Goal: Information Seeking & Learning: Learn about a topic

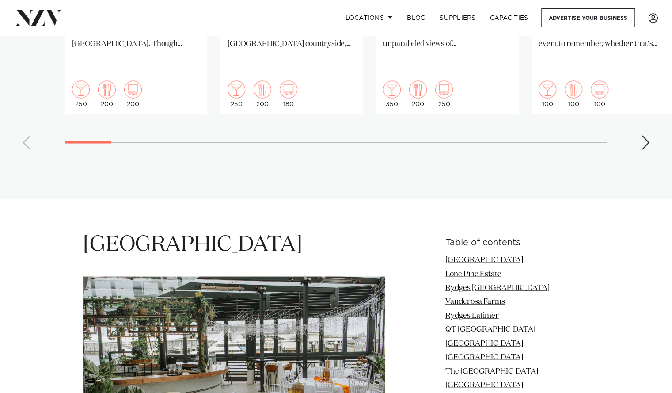
scroll to position [703, 0]
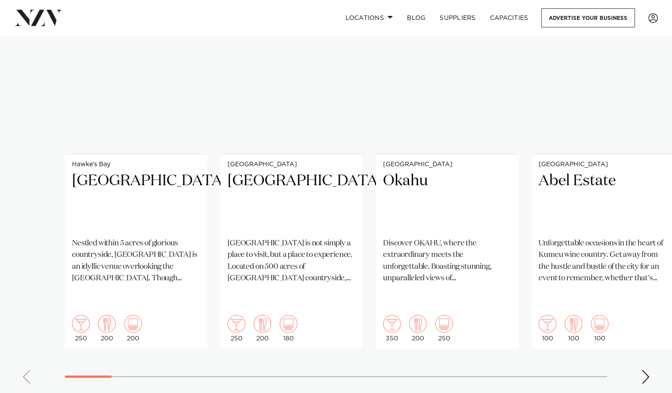
click at [644, 353] on swiper-container "Hawke's Bay Omatua Nestled within 5 acres of glorious countryside, Omatua is an…" at bounding box center [336, 177] width 672 height 428
click at [643, 369] on div "Next slide" at bounding box center [645, 376] width 9 height 14
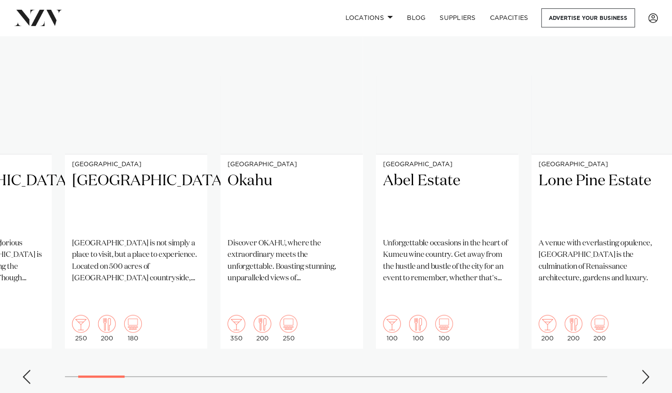
click at [643, 369] on div "Next slide" at bounding box center [645, 376] width 9 height 14
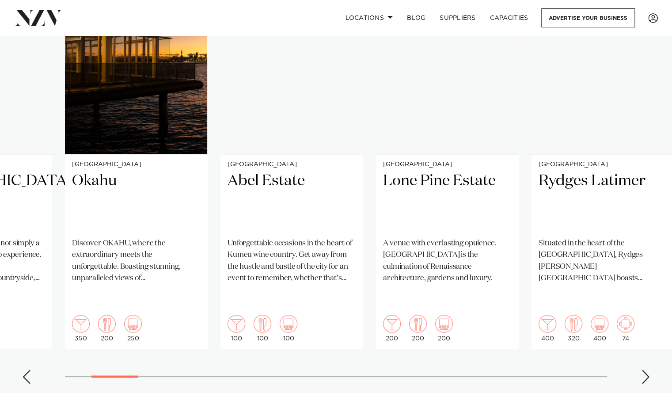
click at [643, 369] on div "Next slide" at bounding box center [645, 376] width 9 height 14
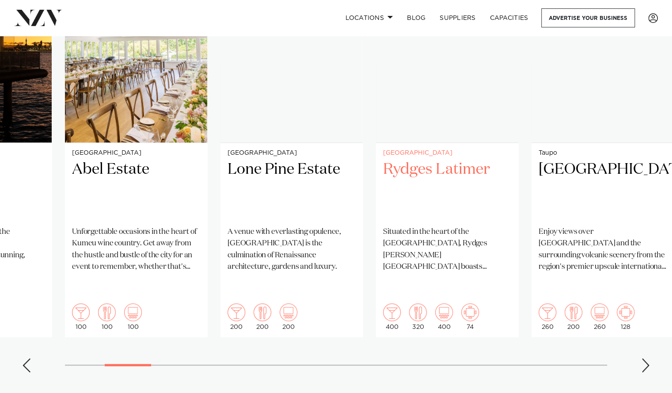
scroll to position [665, 0]
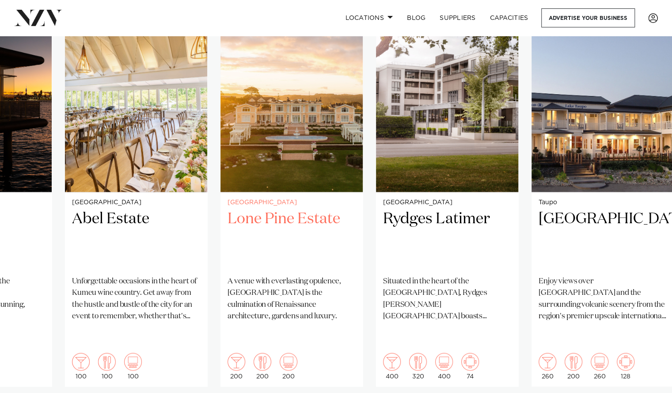
click at [283, 166] on img "5 / 41" at bounding box center [292, 96] width 142 height 191
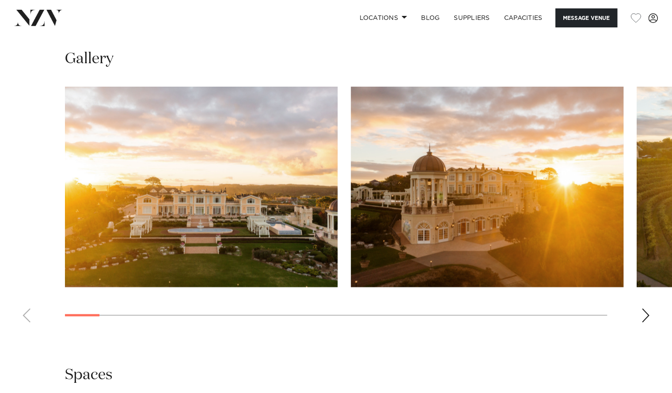
scroll to position [798, 0]
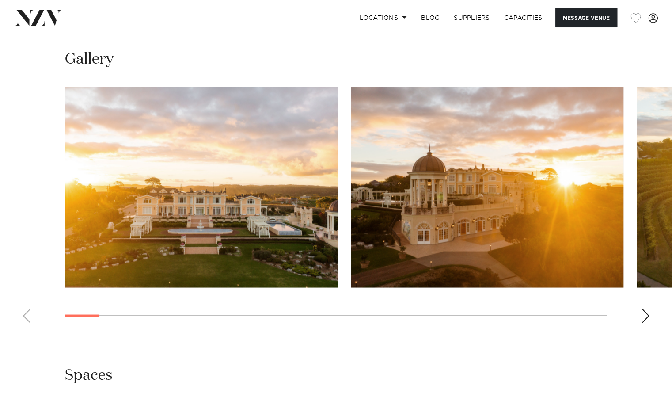
click at [643, 313] on div "Next slide" at bounding box center [645, 315] width 9 height 14
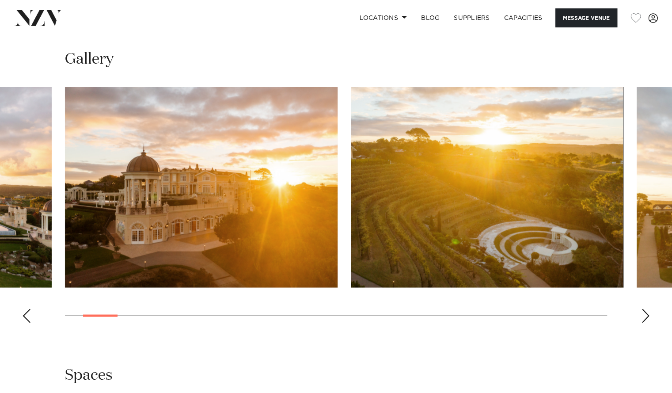
click at [643, 313] on div "Next slide" at bounding box center [645, 315] width 9 height 14
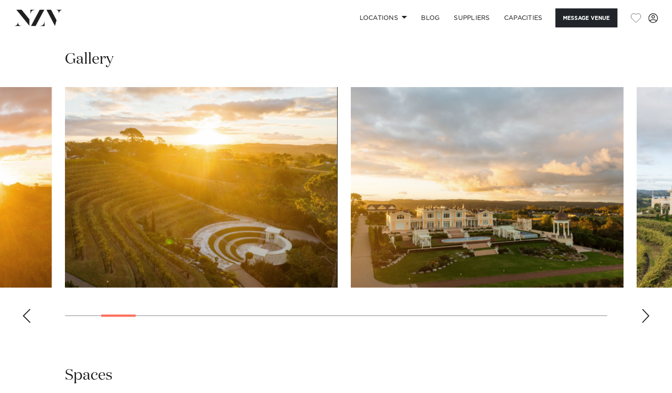
click at [643, 313] on div "Next slide" at bounding box center [645, 315] width 9 height 14
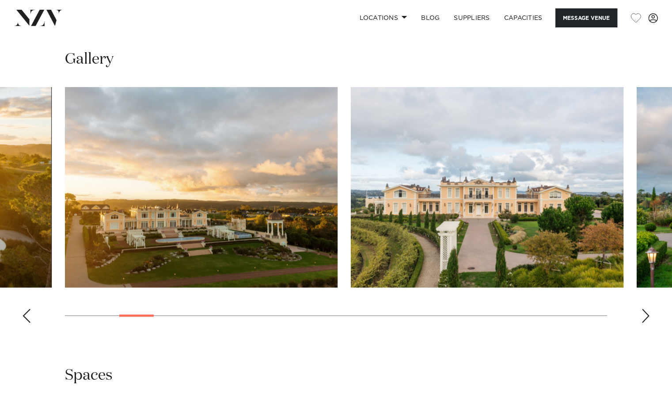
click at [643, 313] on div "Next slide" at bounding box center [645, 315] width 9 height 14
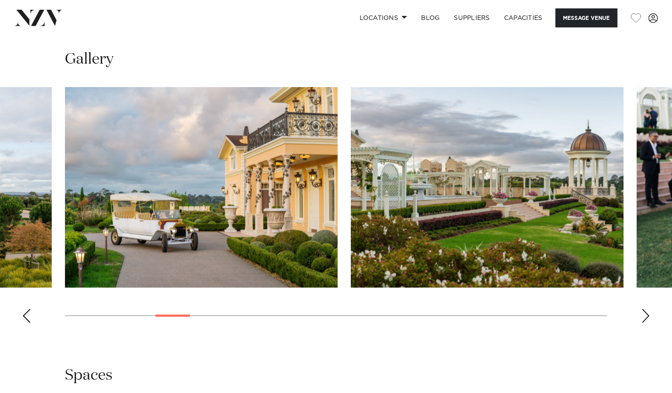
click at [643, 313] on div "Next slide" at bounding box center [645, 315] width 9 height 14
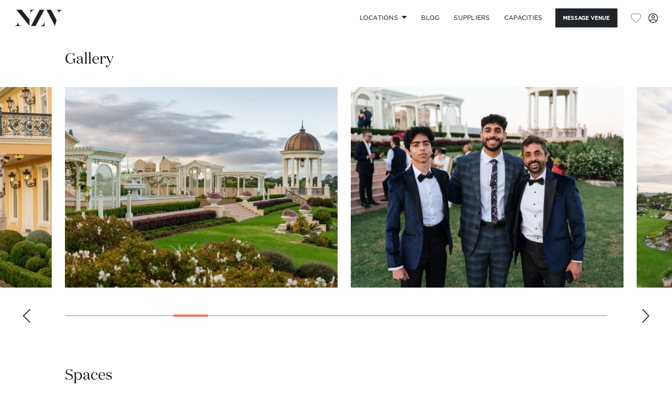
click at [643, 313] on div "Next slide" at bounding box center [645, 315] width 9 height 14
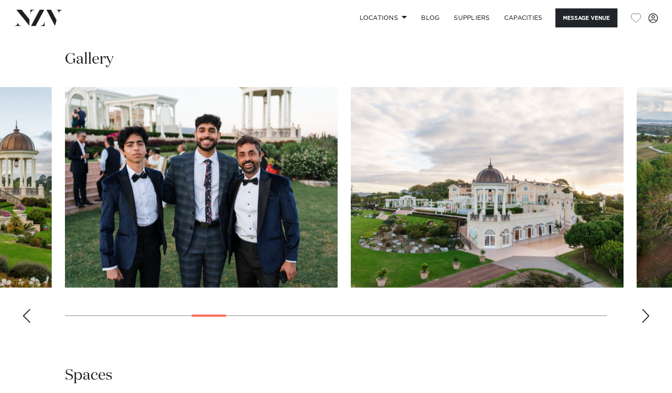
click at [643, 313] on div "Next slide" at bounding box center [645, 315] width 9 height 14
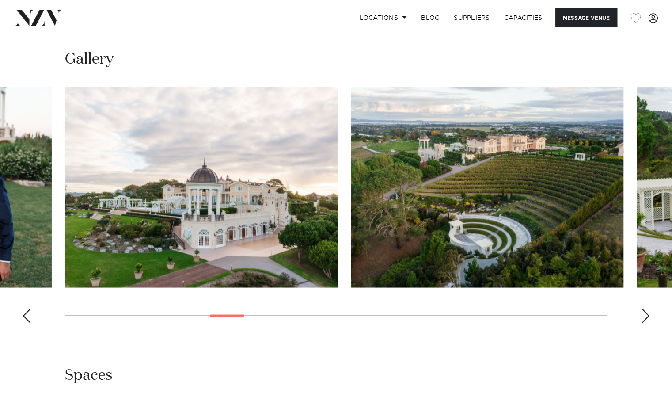
click at [643, 313] on div "Next slide" at bounding box center [645, 315] width 9 height 14
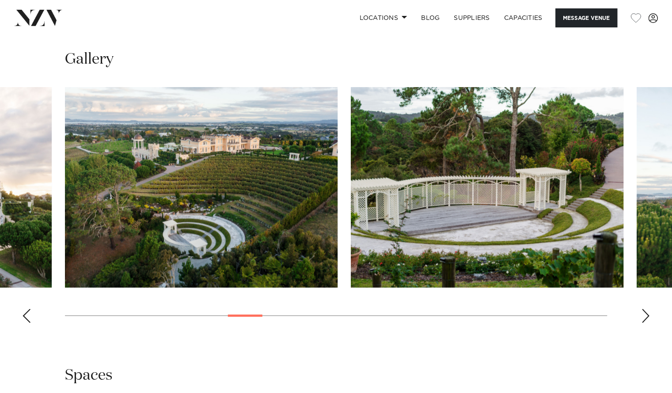
click at [643, 313] on div "Next slide" at bounding box center [645, 315] width 9 height 14
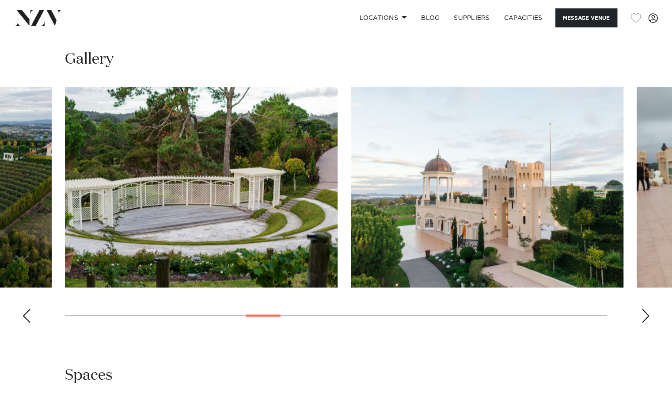
click at [643, 313] on div "Next slide" at bounding box center [645, 315] width 9 height 14
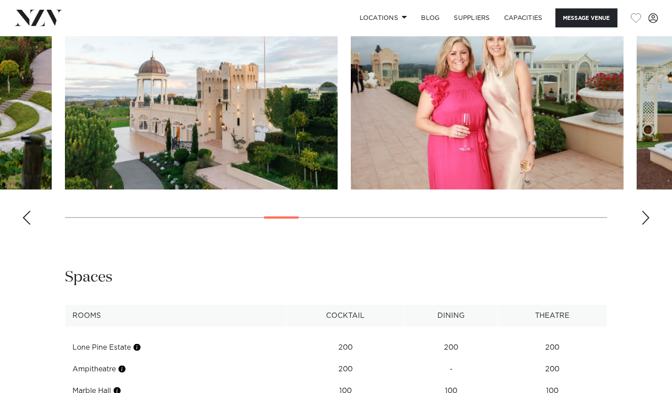
scroll to position [896, 0]
click at [641, 220] on div "Next slide" at bounding box center [645, 218] width 9 height 14
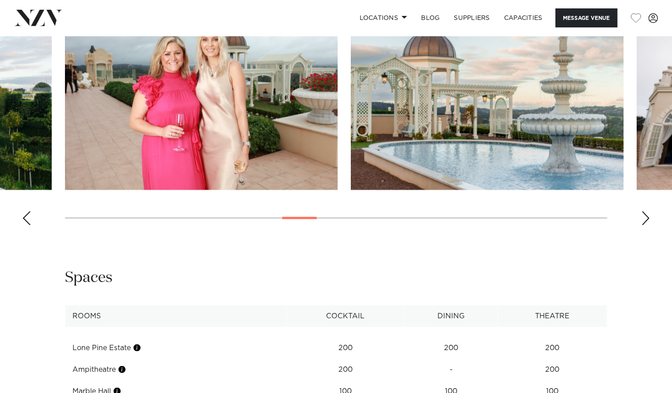
click at [641, 220] on div "Next slide" at bounding box center [645, 218] width 9 height 14
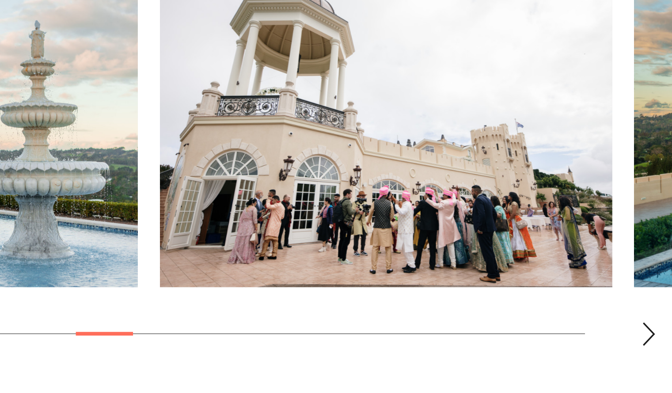
scroll to position [825, 0]
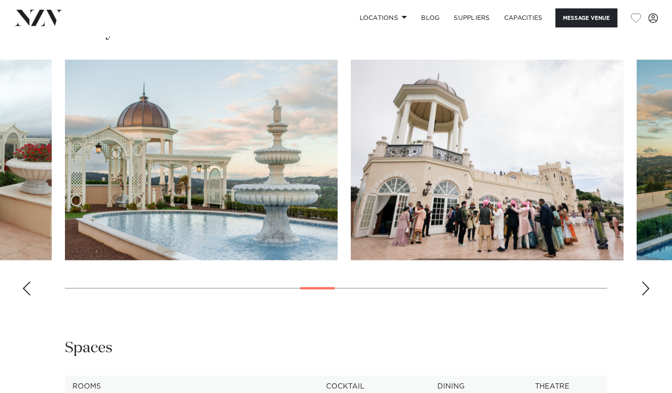
click at [643, 289] on div "Next slide" at bounding box center [645, 288] width 9 height 14
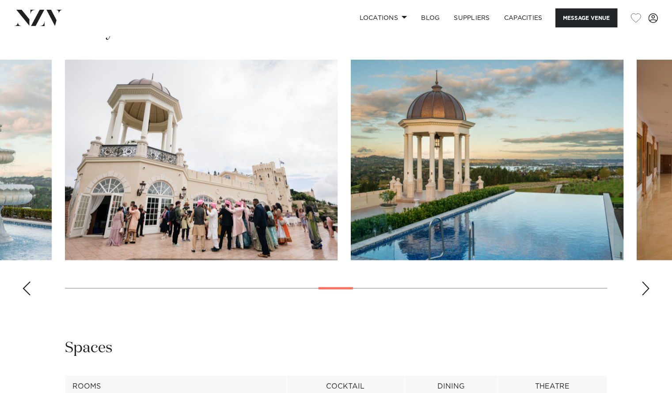
click at [643, 289] on div "Next slide" at bounding box center [645, 288] width 9 height 14
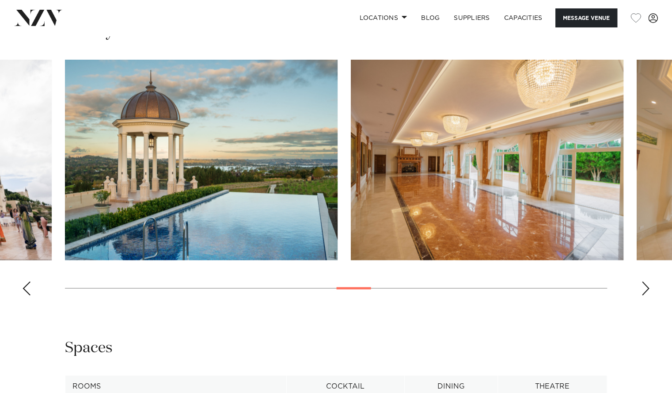
click at [643, 289] on div "Next slide" at bounding box center [645, 288] width 9 height 14
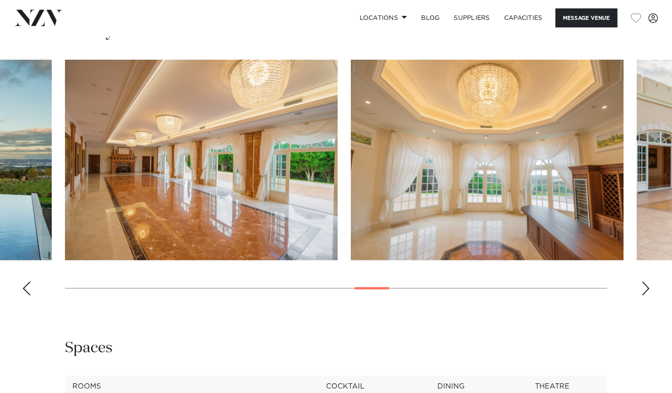
click at [643, 289] on div "Next slide" at bounding box center [645, 288] width 9 height 14
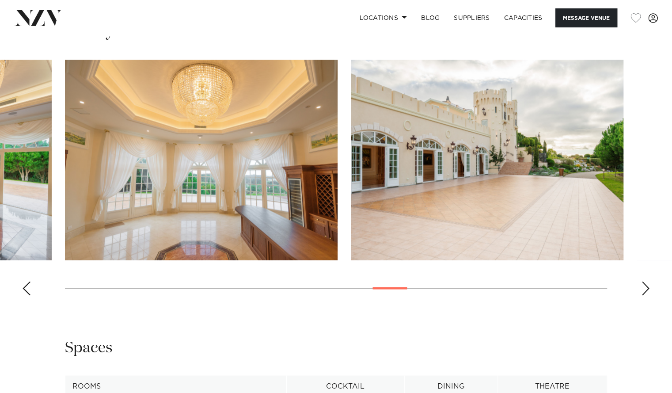
click at [643, 289] on div "Next slide" at bounding box center [645, 288] width 9 height 14
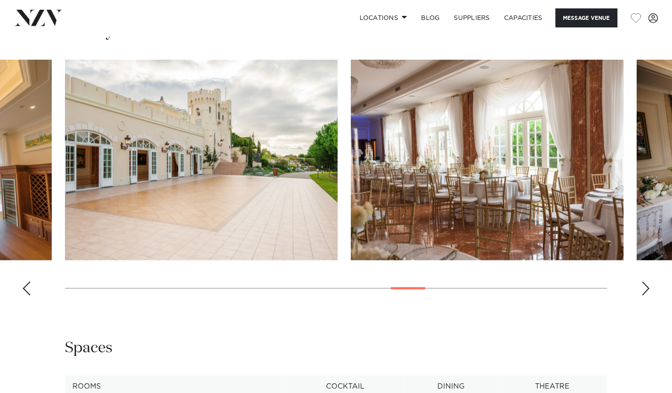
click at [643, 289] on div "Next slide" at bounding box center [645, 288] width 9 height 14
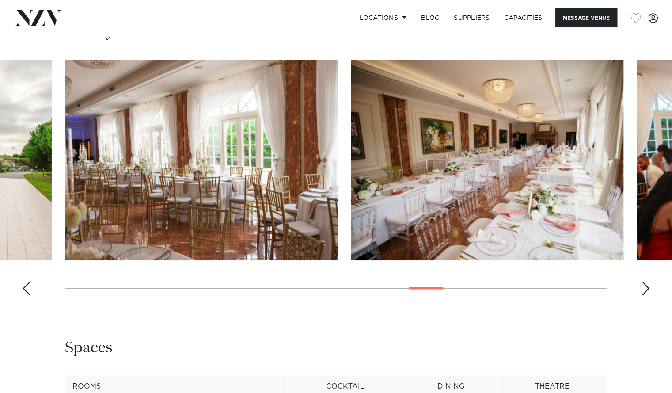
click at [643, 289] on div "Next slide" at bounding box center [645, 288] width 9 height 14
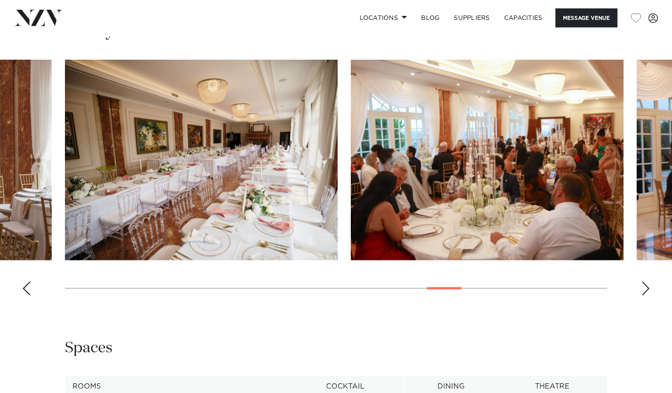
click at [643, 289] on div "Next slide" at bounding box center [645, 288] width 9 height 14
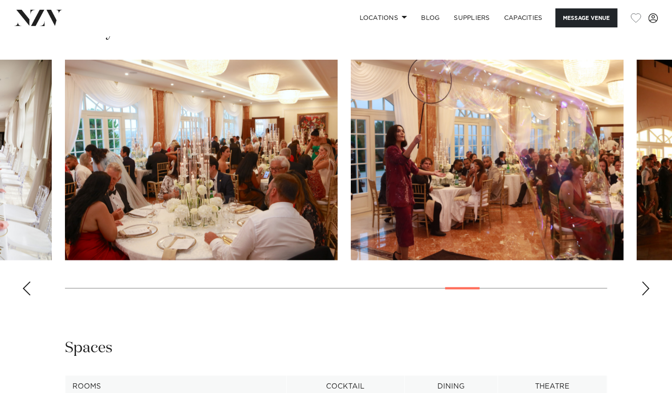
click at [643, 289] on div "Next slide" at bounding box center [645, 288] width 9 height 14
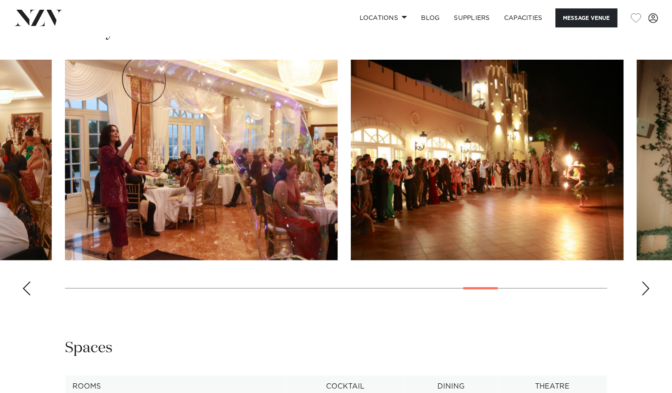
click at [643, 289] on div "Next slide" at bounding box center [645, 288] width 9 height 14
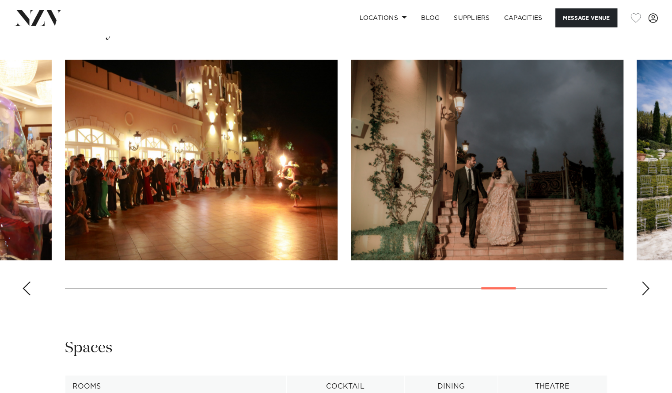
click at [643, 289] on div "Next slide" at bounding box center [645, 288] width 9 height 14
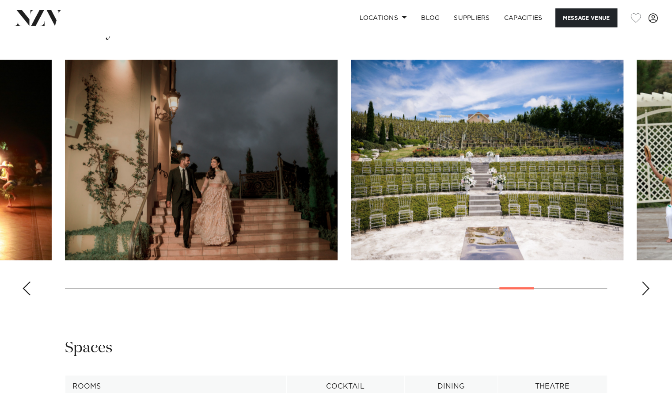
click at [643, 289] on div "Next slide" at bounding box center [645, 288] width 9 height 14
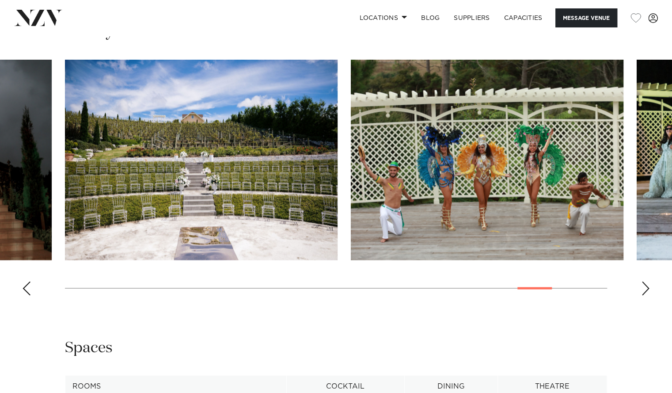
click at [643, 289] on div "Next slide" at bounding box center [645, 288] width 9 height 14
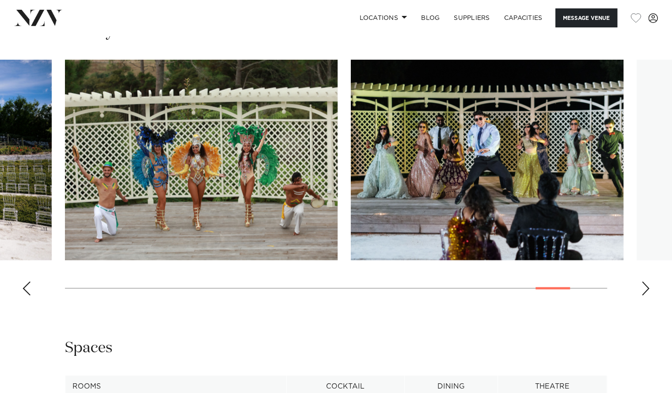
click at [643, 289] on div "Next slide" at bounding box center [645, 288] width 9 height 14
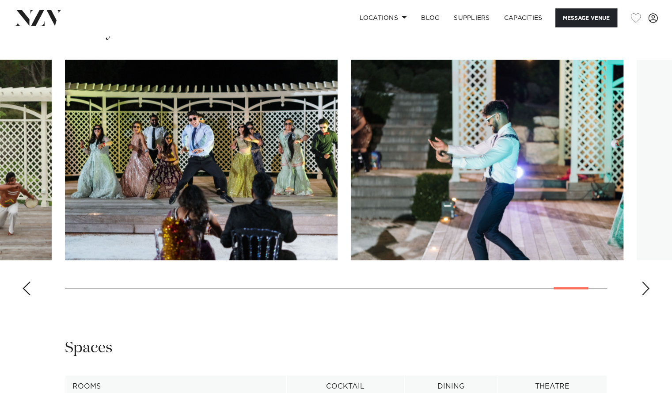
click at [643, 289] on div "Next slide" at bounding box center [645, 288] width 9 height 14
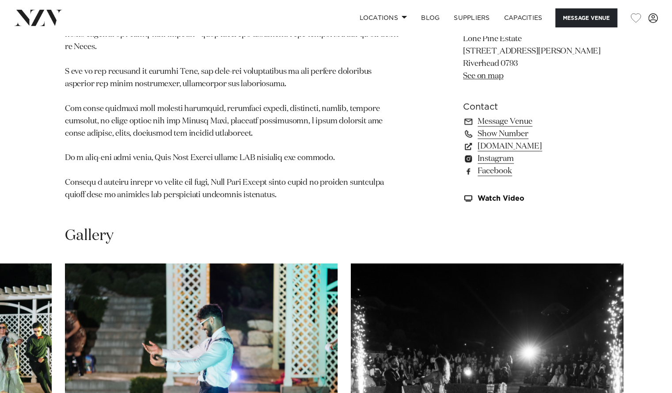
scroll to position [620, 0]
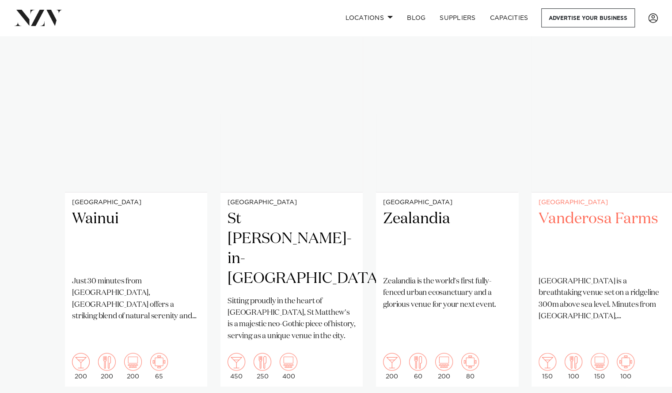
click at [596, 207] on div "Auckland Vanderosa Farms Vanderosa Farms is a breathtaking venue set on a ridge…" at bounding box center [603, 289] width 142 height 194
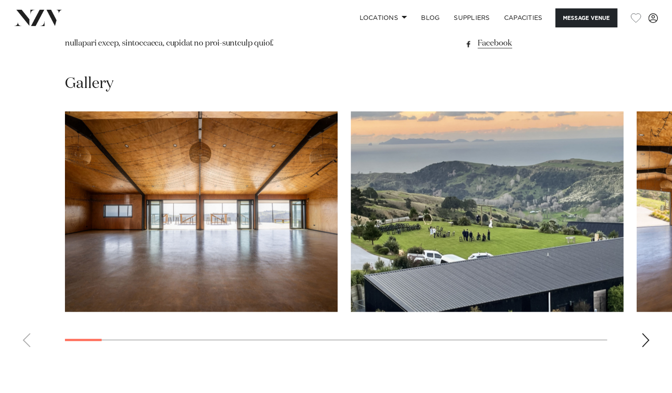
scroll to position [791, 0]
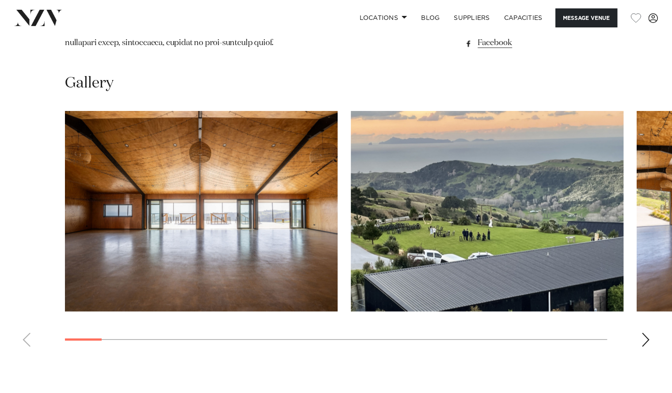
click at [642, 333] on div "Next slide" at bounding box center [645, 339] width 9 height 14
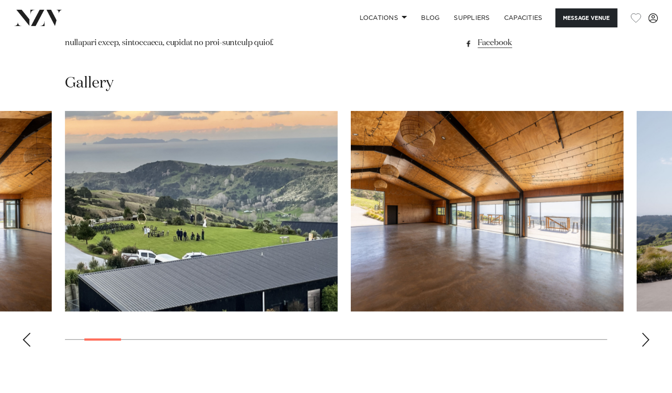
click at [642, 333] on div "Next slide" at bounding box center [645, 339] width 9 height 14
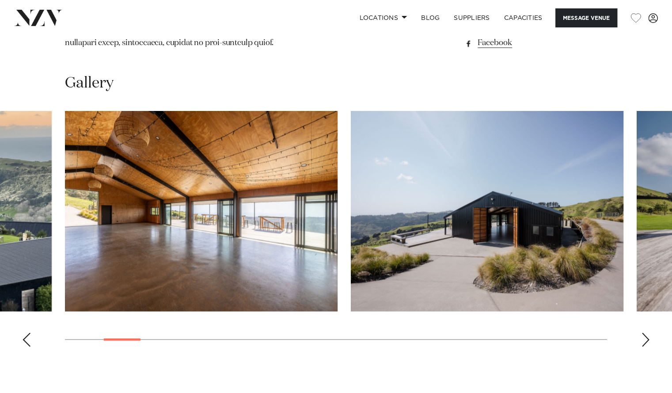
click at [642, 333] on div "Next slide" at bounding box center [645, 339] width 9 height 14
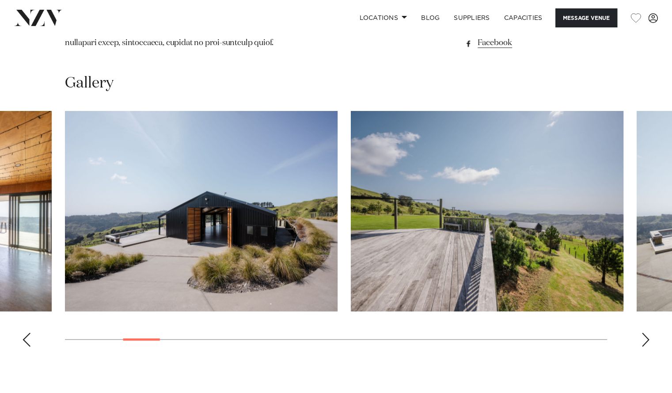
click at [642, 333] on div "Next slide" at bounding box center [645, 339] width 9 height 14
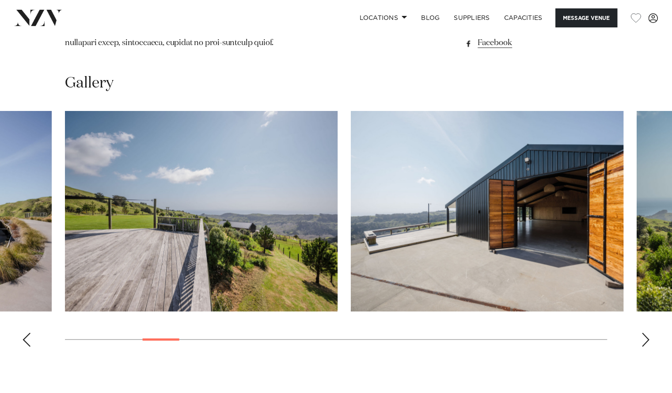
click at [642, 333] on div "Next slide" at bounding box center [645, 339] width 9 height 14
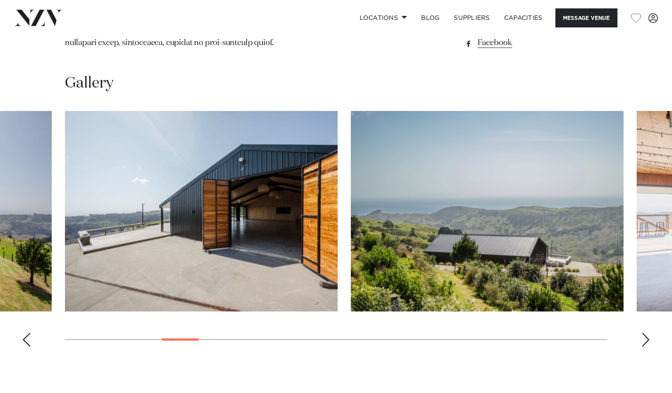
click at [642, 333] on div "Next slide" at bounding box center [645, 339] width 9 height 14
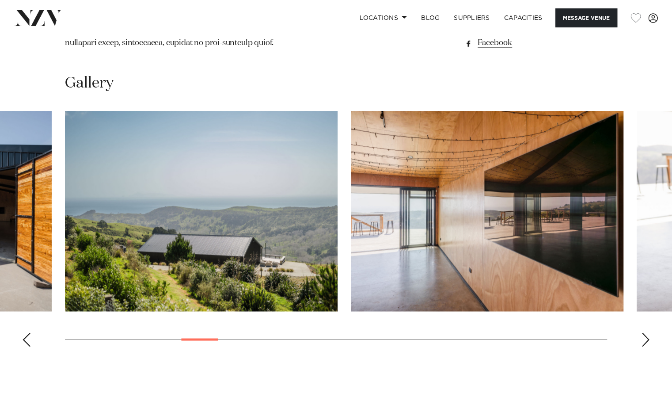
click at [642, 333] on div "Next slide" at bounding box center [645, 339] width 9 height 14
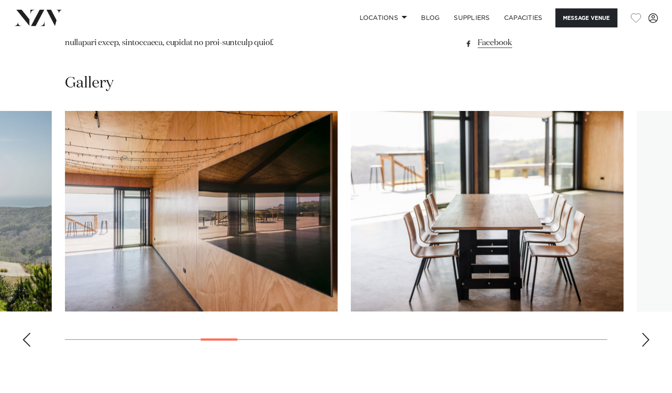
click at [642, 333] on div "Next slide" at bounding box center [645, 339] width 9 height 14
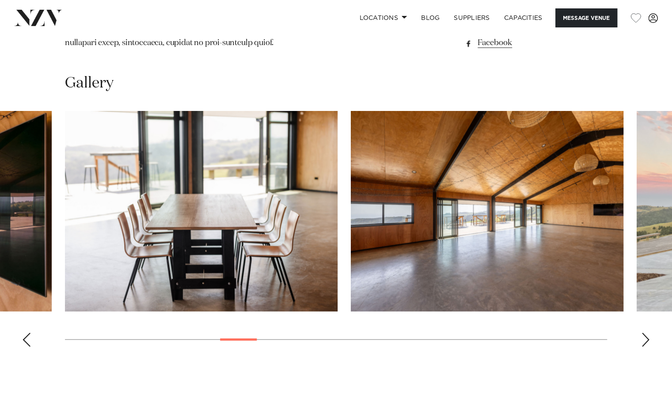
click at [642, 333] on div "Next slide" at bounding box center [645, 339] width 9 height 14
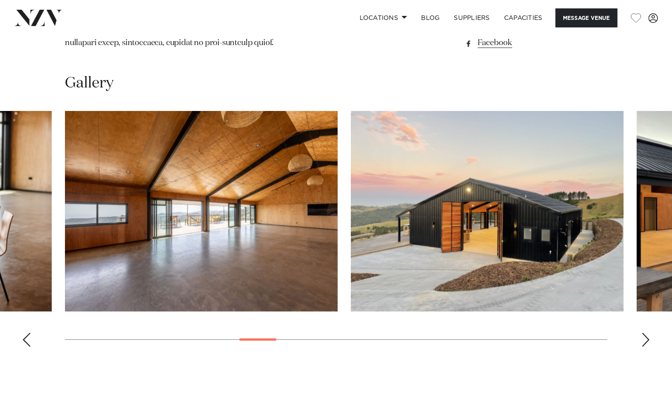
click at [642, 333] on div "Next slide" at bounding box center [645, 339] width 9 height 14
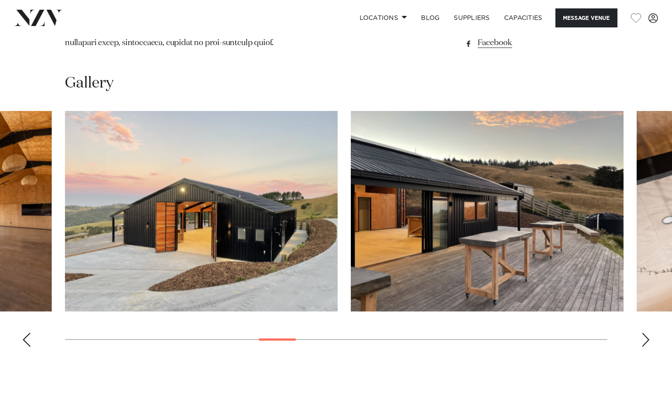
click at [642, 333] on div "Next slide" at bounding box center [645, 339] width 9 height 14
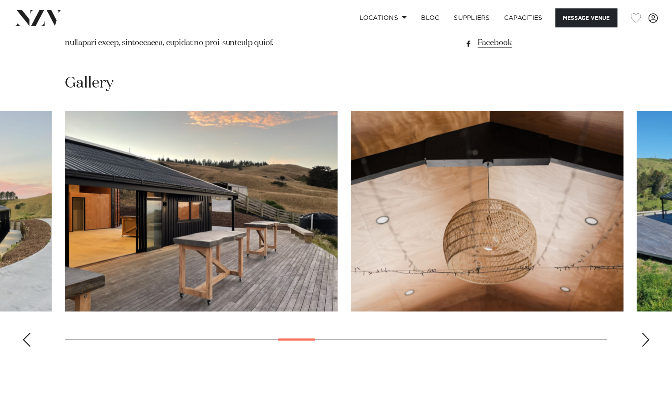
click at [642, 333] on div "Next slide" at bounding box center [645, 339] width 9 height 14
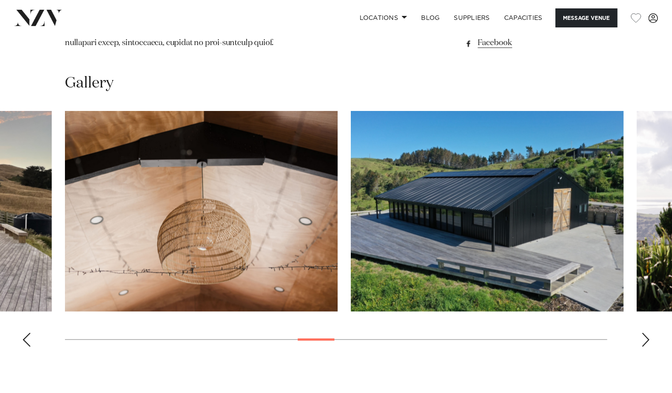
click at [642, 333] on div "Next slide" at bounding box center [645, 339] width 9 height 14
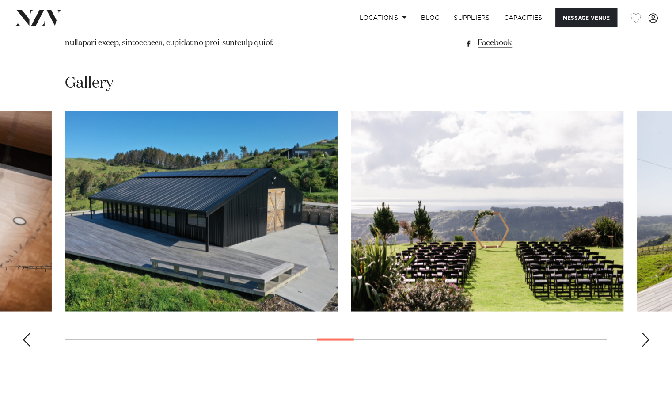
click at [642, 333] on div "Next slide" at bounding box center [645, 339] width 9 height 14
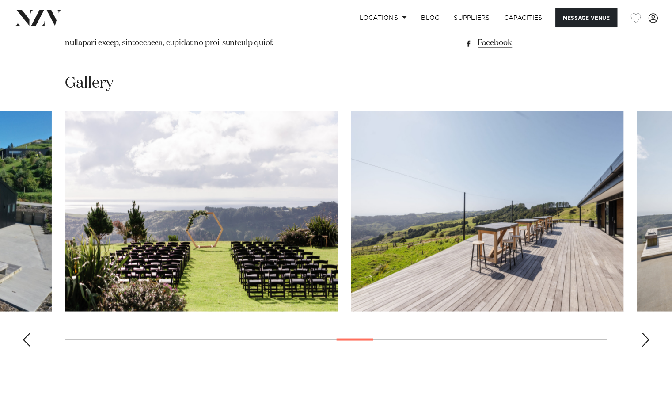
click at [637, 350] on swiper-container at bounding box center [336, 232] width 672 height 243
click at [650, 338] on swiper-container at bounding box center [336, 232] width 672 height 243
click at [646, 336] on div "Next slide" at bounding box center [645, 339] width 9 height 14
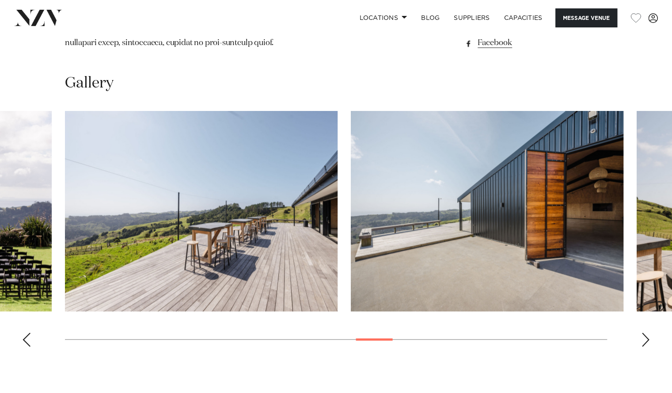
click at [646, 336] on div "Next slide" at bounding box center [645, 339] width 9 height 14
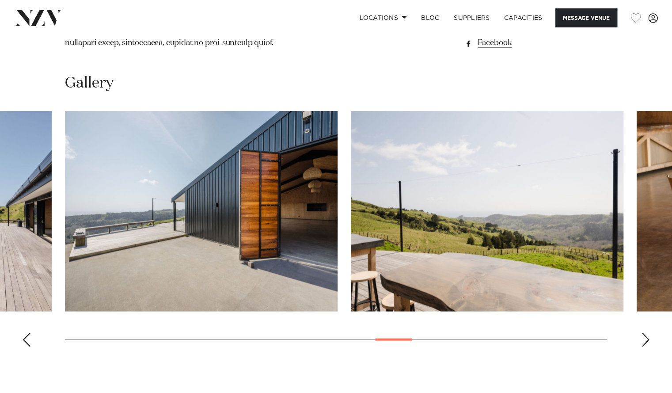
click at [646, 336] on div "Next slide" at bounding box center [645, 339] width 9 height 14
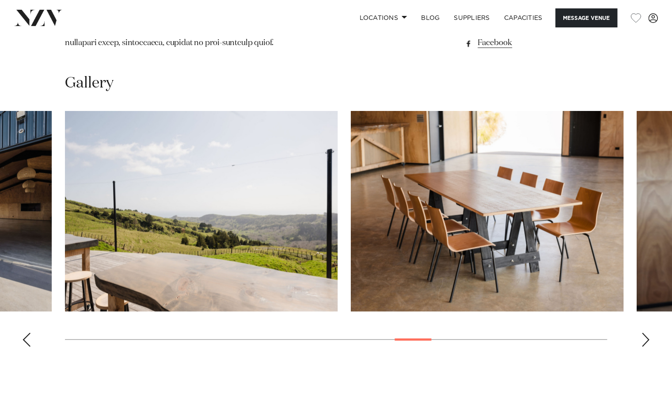
click at [646, 336] on div "Next slide" at bounding box center [645, 339] width 9 height 14
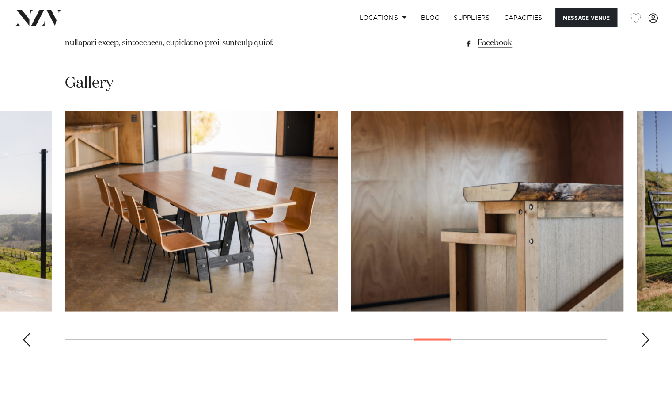
click at [646, 336] on div "Next slide" at bounding box center [645, 339] width 9 height 14
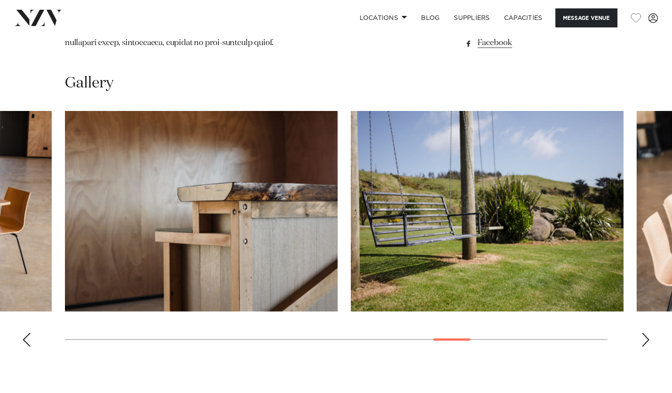
click at [646, 336] on div "Next slide" at bounding box center [645, 339] width 9 height 14
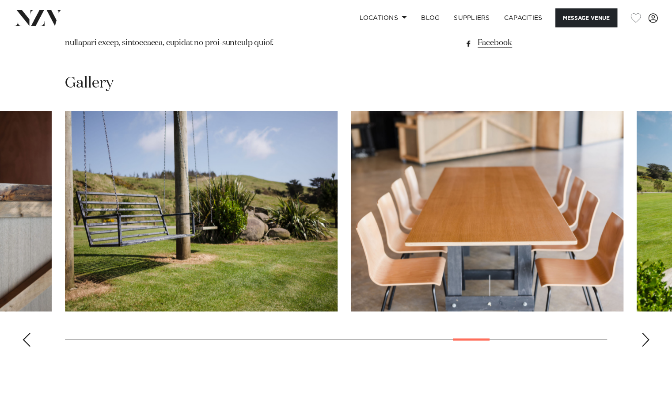
click at [646, 336] on div "Next slide" at bounding box center [645, 339] width 9 height 14
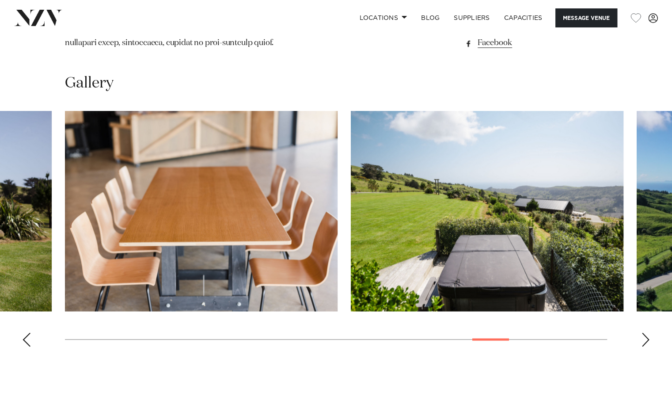
click at [646, 336] on div "Next slide" at bounding box center [645, 339] width 9 height 14
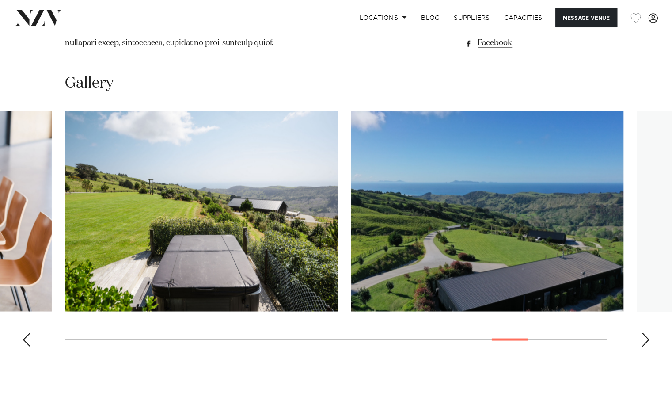
click at [646, 336] on div "Next slide" at bounding box center [645, 339] width 9 height 14
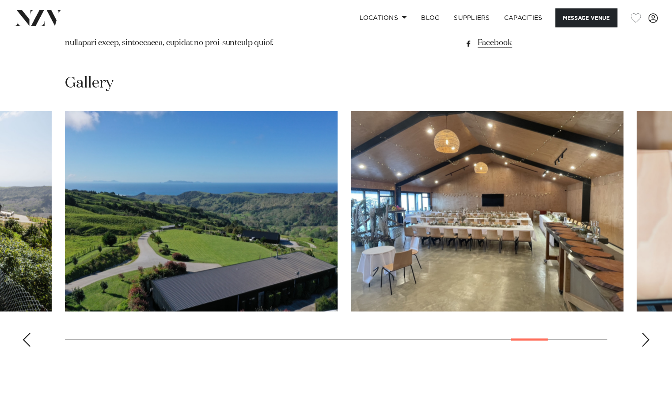
click at [646, 336] on div "Next slide" at bounding box center [645, 339] width 9 height 14
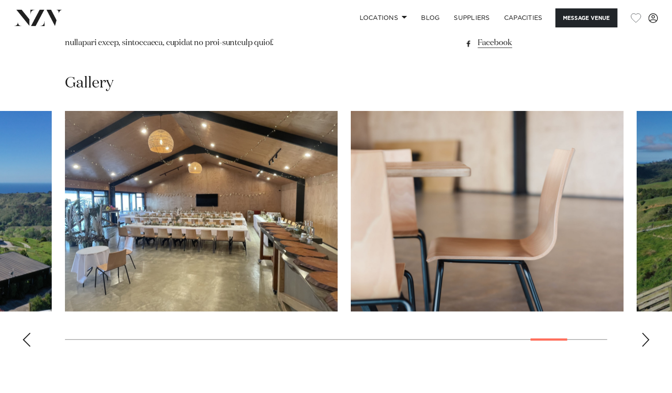
click at [646, 336] on div "Next slide" at bounding box center [645, 339] width 9 height 14
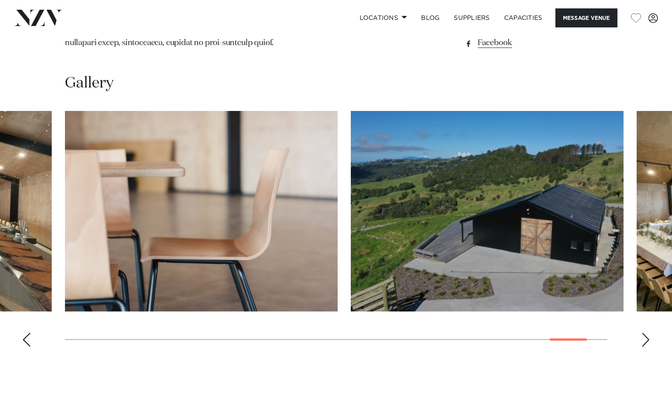
click at [646, 336] on div "Next slide" at bounding box center [645, 339] width 9 height 14
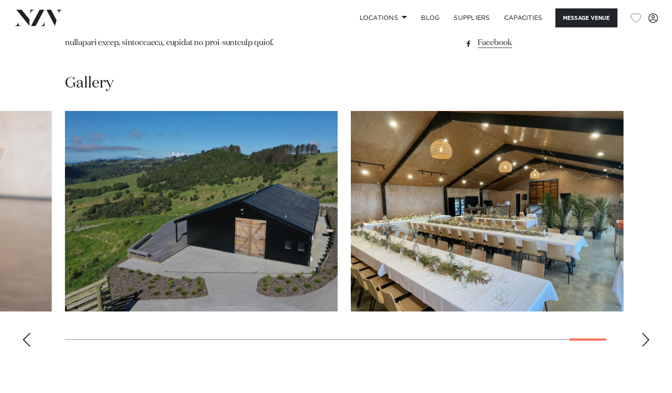
click at [646, 336] on div "Next slide" at bounding box center [645, 339] width 9 height 14
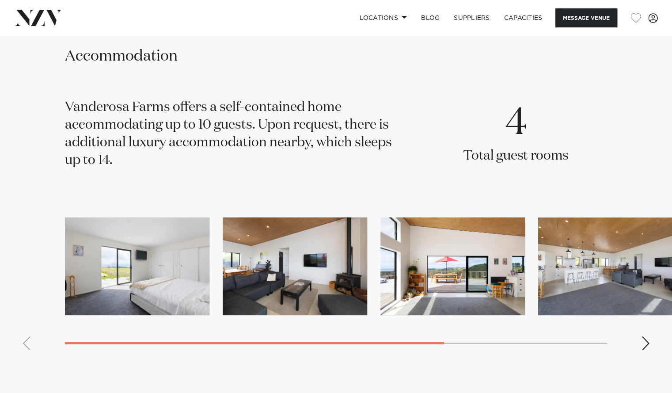
scroll to position [1296, 0]
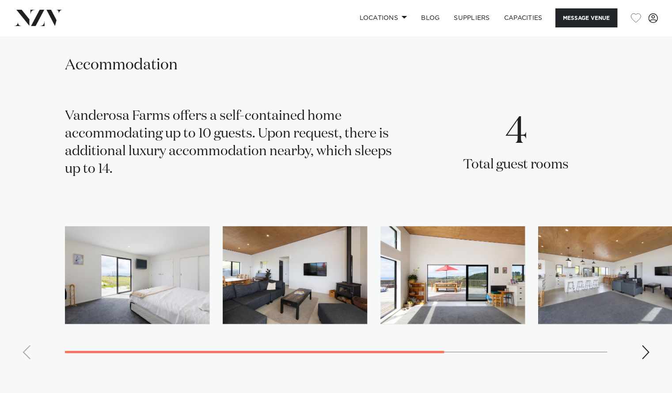
click at [645, 355] on div "Next slide" at bounding box center [645, 352] width 9 height 14
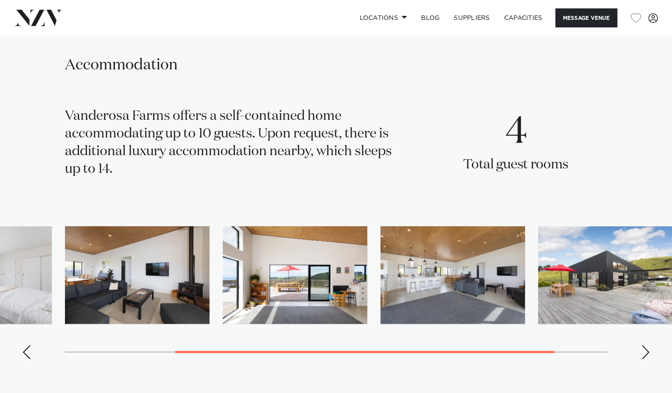
click at [645, 355] on div "Next slide" at bounding box center [645, 352] width 9 height 14
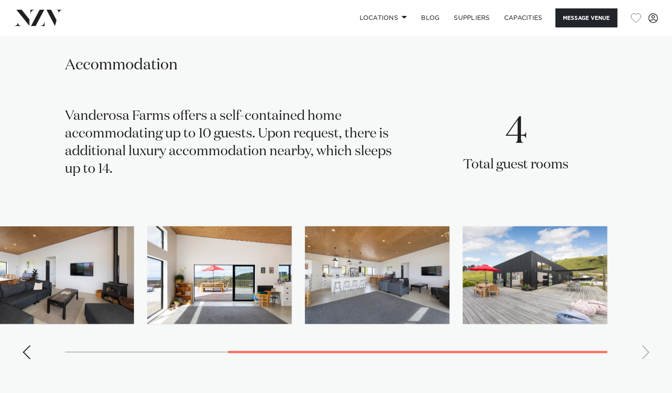
click at [645, 355] on swiper-container at bounding box center [336, 296] width 672 height 140
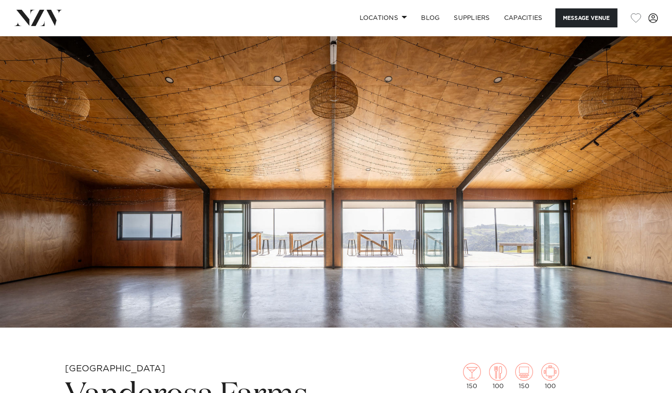
scroll to position [0, 0]
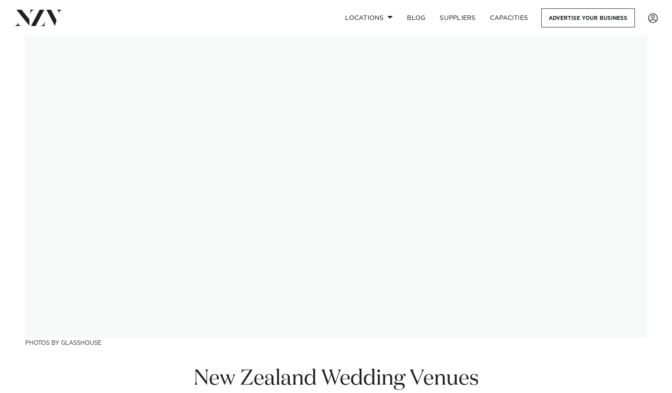
scroll to position [665, 0]
